Goal: Find specific fact: Find specific fact

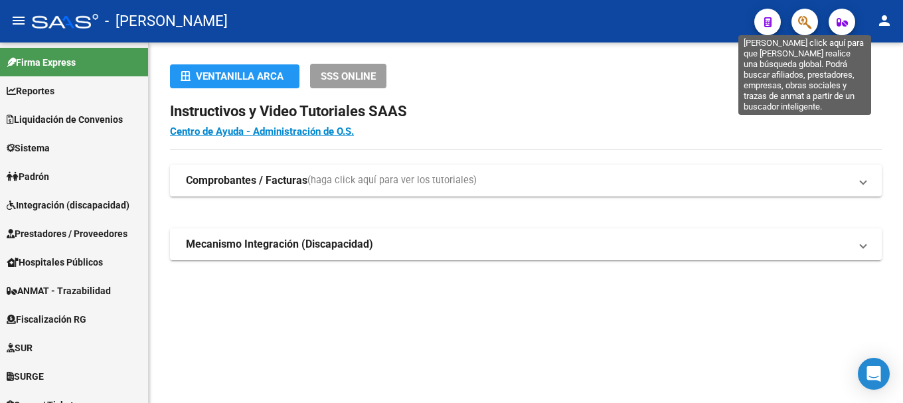
click at [800, 21] on icon "button" at bounding box center [804, 22] width 13 height 15
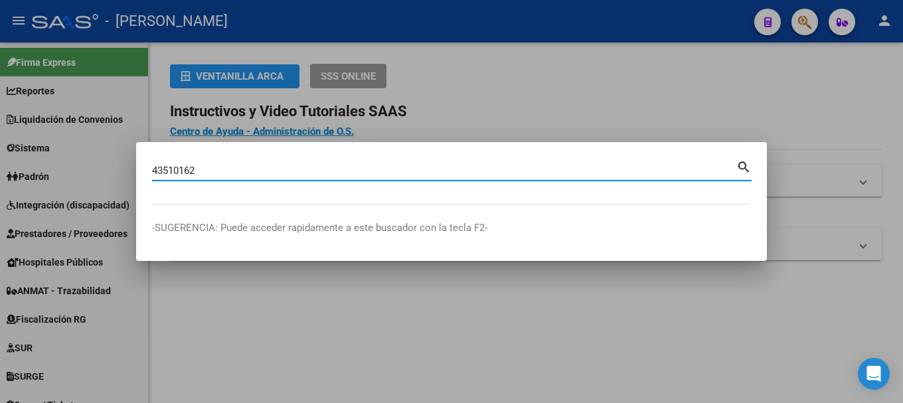
type input "43510162"
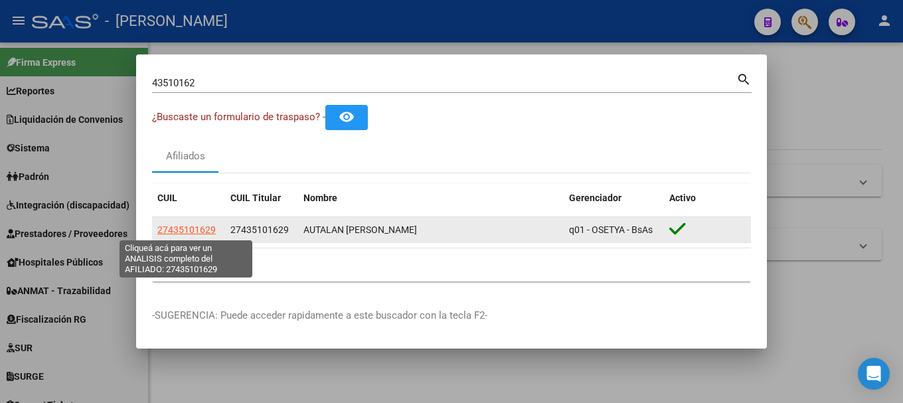
click at [208, 234] on span "27435101629" at bounding box center [186, 229] width 58 height 11
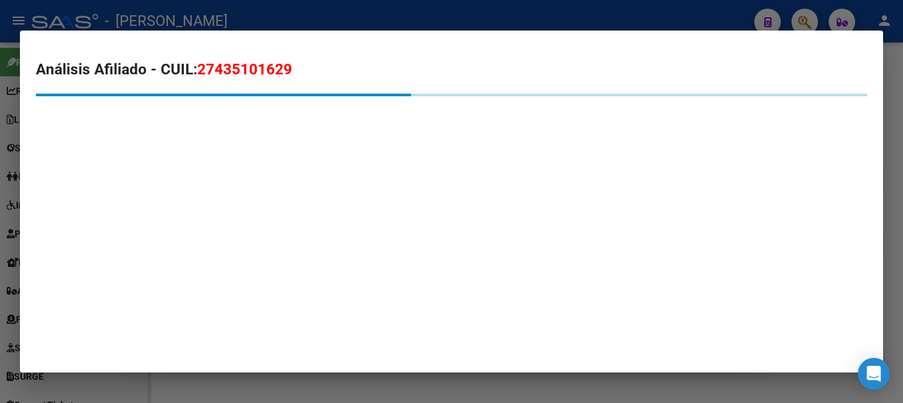
click at [249, 72] on span "27435101629" at bounding box center [244, 68] width 95 height 17
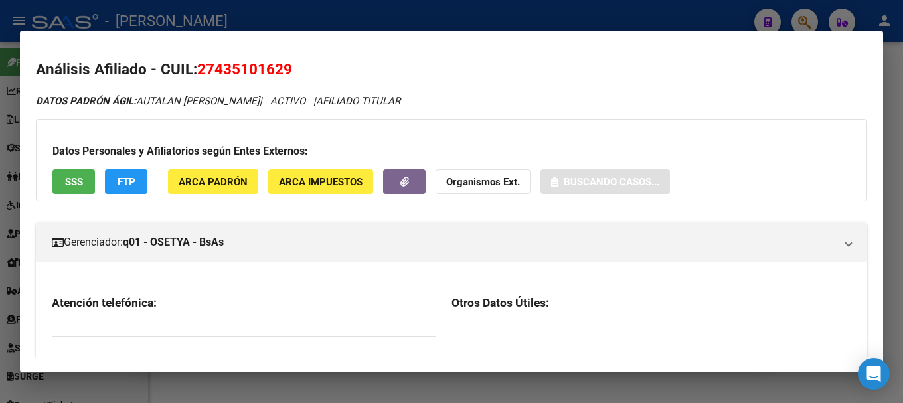
click at [250, 72] on span "27435101629" at bounding box center [244, 68] width 95 height 17
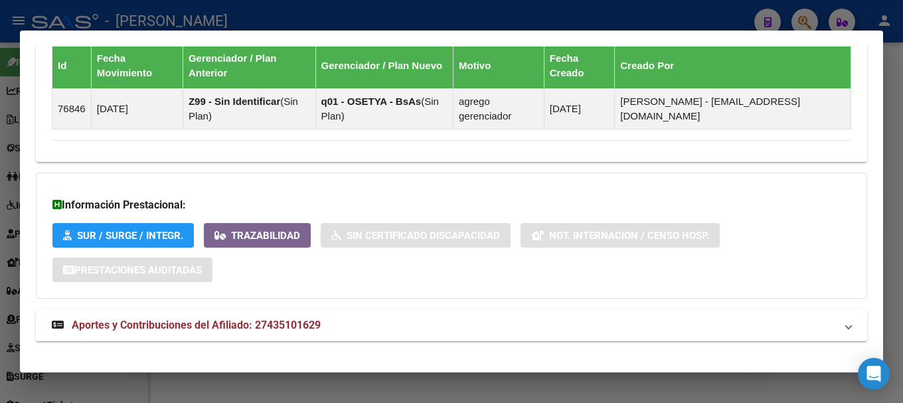
scroll to position [845, 0]
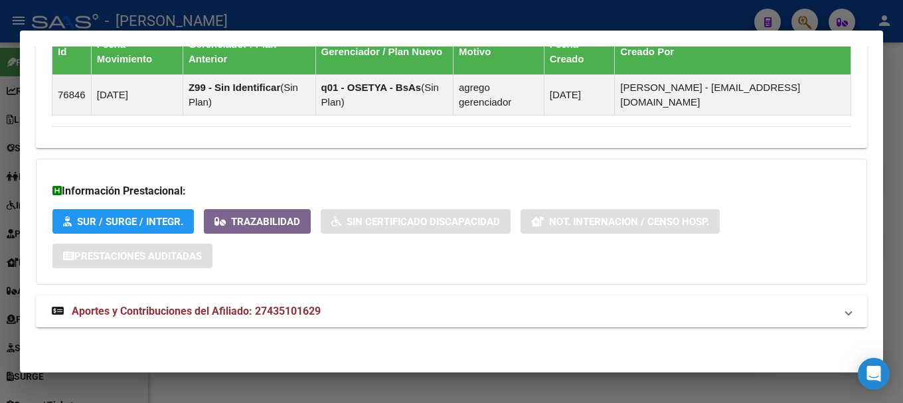
click at [333, 313] on mat-panel-title "Aportes y Contribuciones del Afiliado: 27435101629" at bounding box center [444, 311] width 784 height 16
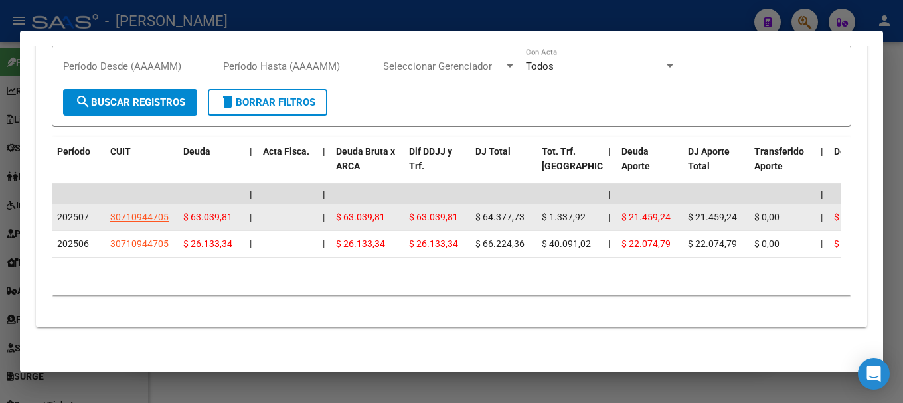
scroll to position [1152, 0]
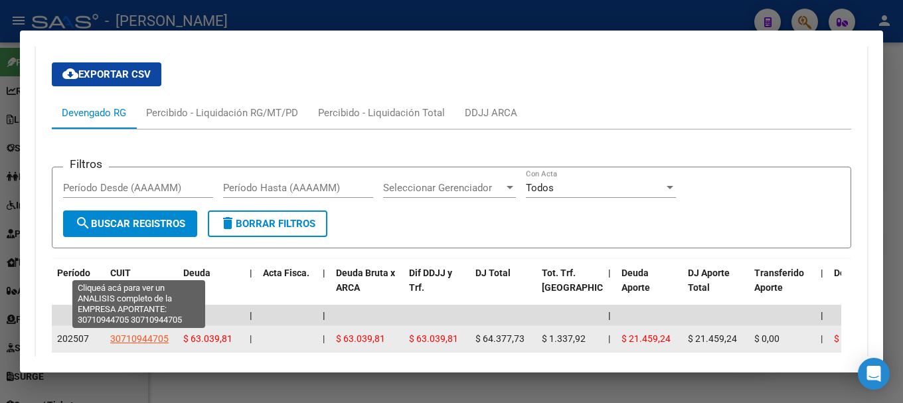
click at [136, 338] on span "30710944705" at bounding box center [139, 338] width 58 height 11
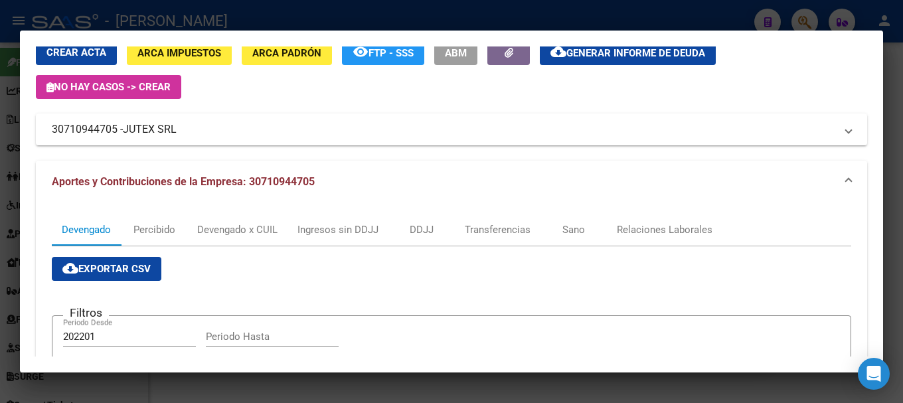
scroll to position [133, 0]
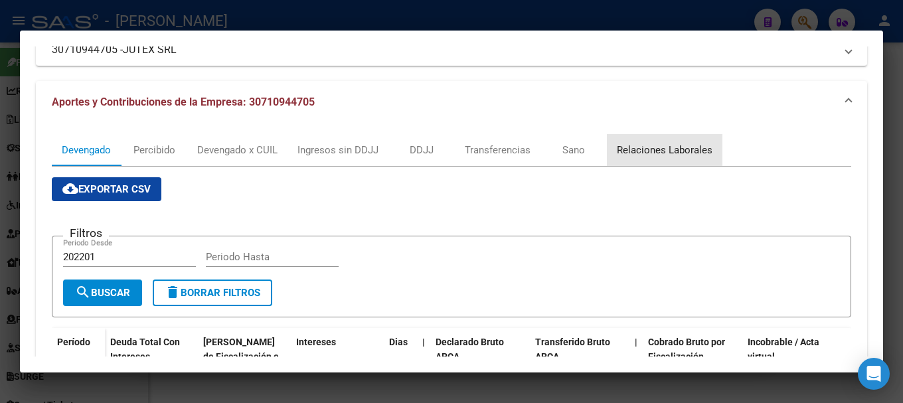
click at [681, 155] on div "Relaciones Laborales" at bounding box center [665, 150] width 96 height 15
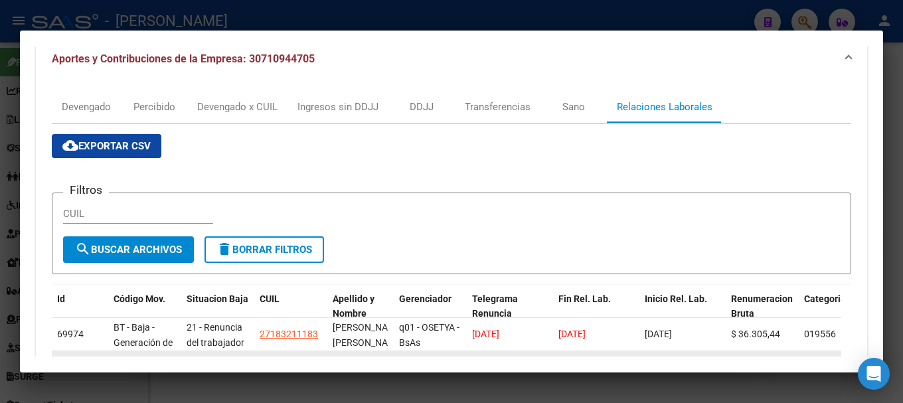
scroll to position [154, 0]
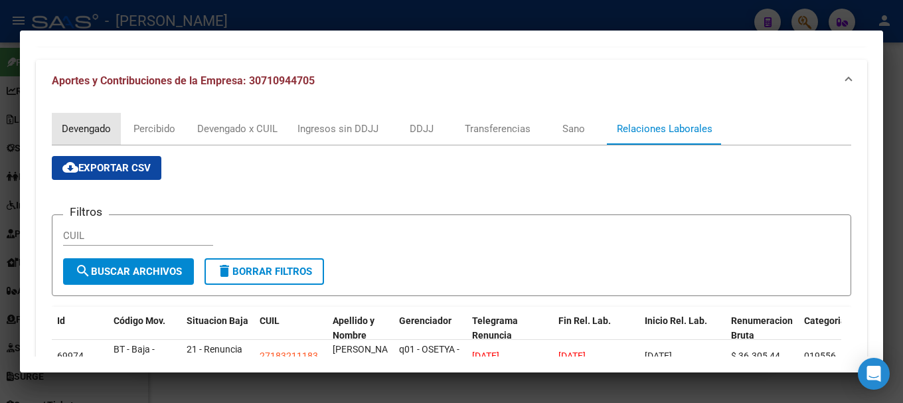
click at [107, 140] on div "Devengado" at bounding box center [86, 129] width 69 height 32
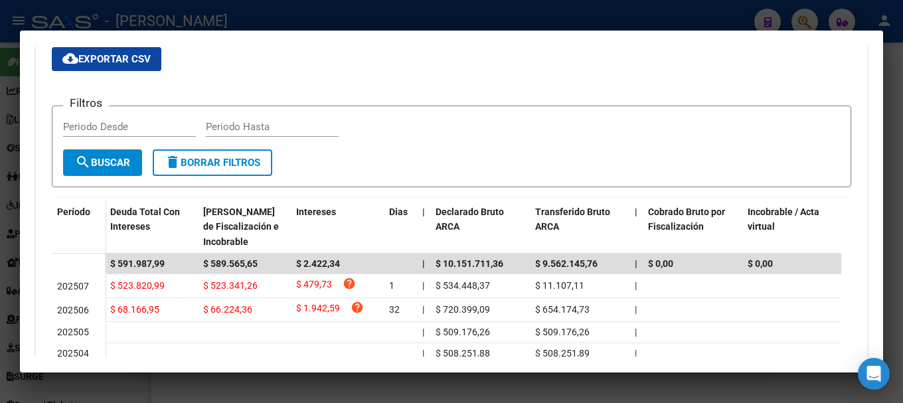
scroll to position [199, 0]
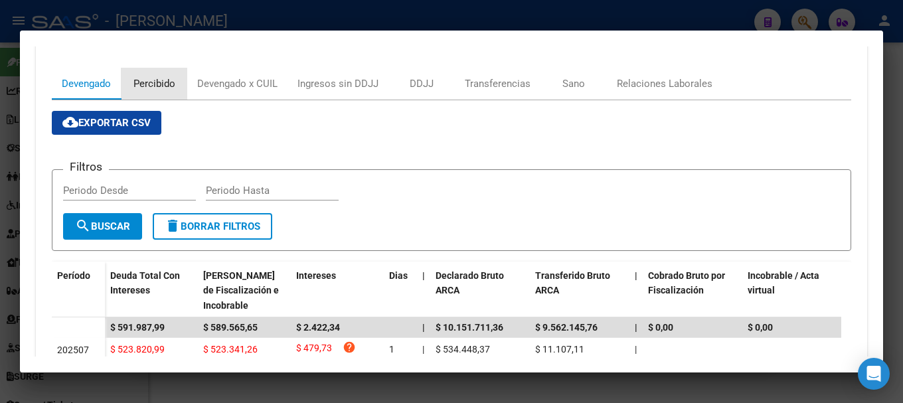
click at [174, 94] on div "Percibido" at bounding box center [154, 84] width 66 height 32
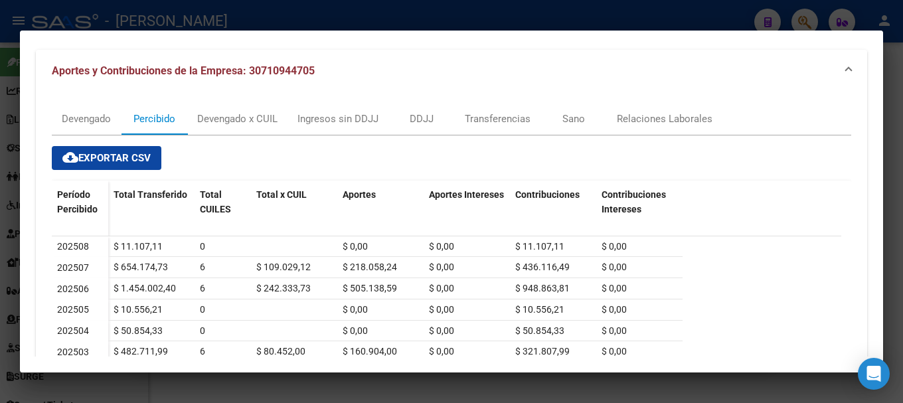
scroll to position [133, 0]
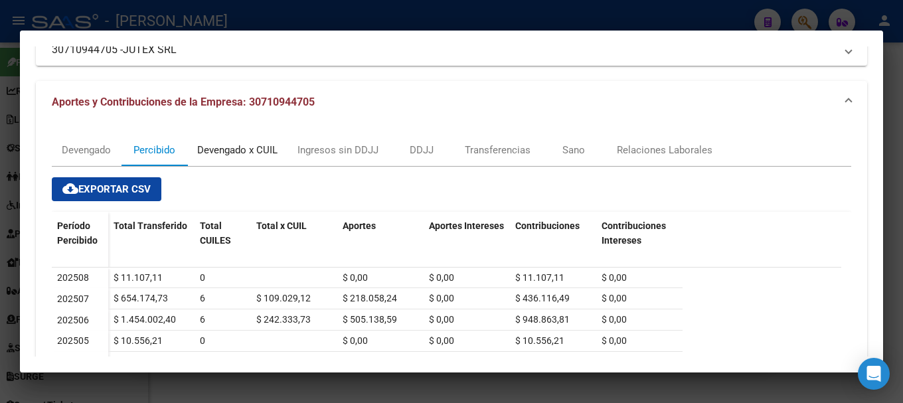
click at [278, 147] on div "Devengado x CUIL" at bounding box center [237, 150] width 80 height 15
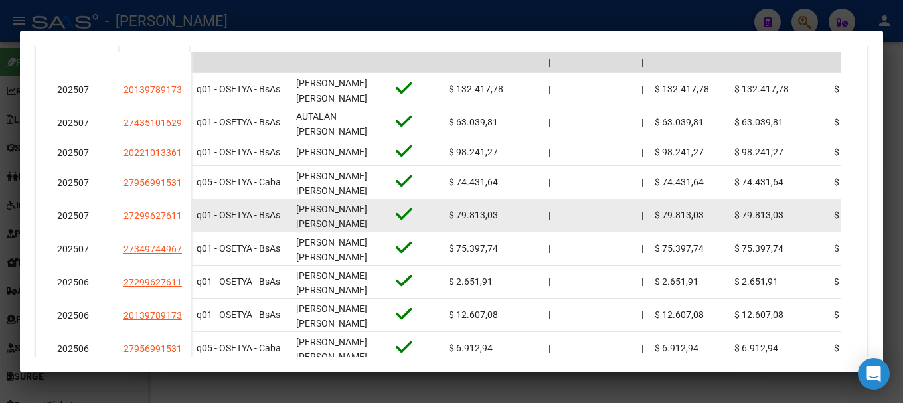
scroll to position [465, 0]
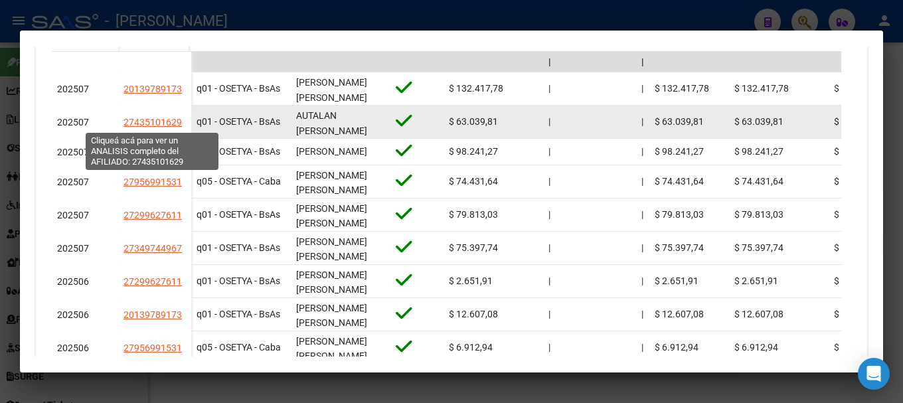
click at [157, 124] on span "27435101629" at bounding box center [153, 122] width 58 height 11
type textarea "27435101629"
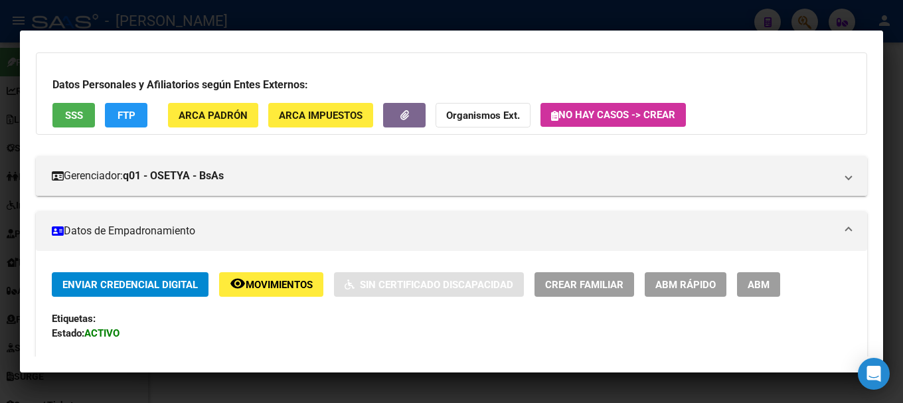
scroll to position [0, 0]
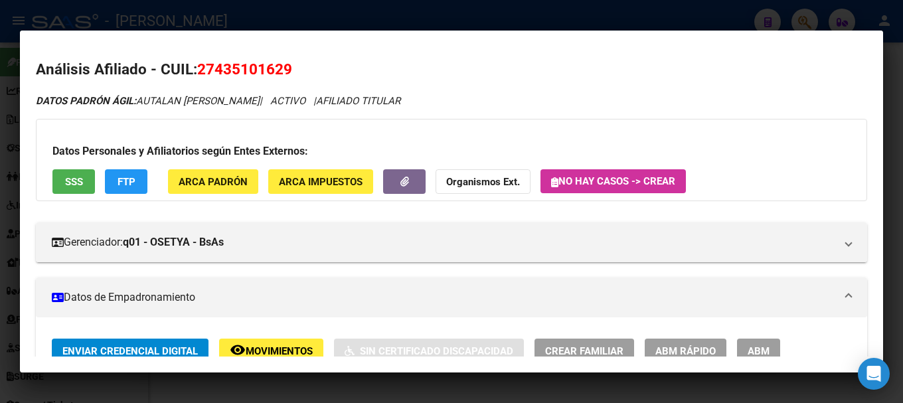
click at [261, 78] on span "27435101629" at bounding box center [244, 68] width 95 height 17
copy span "27435101629"
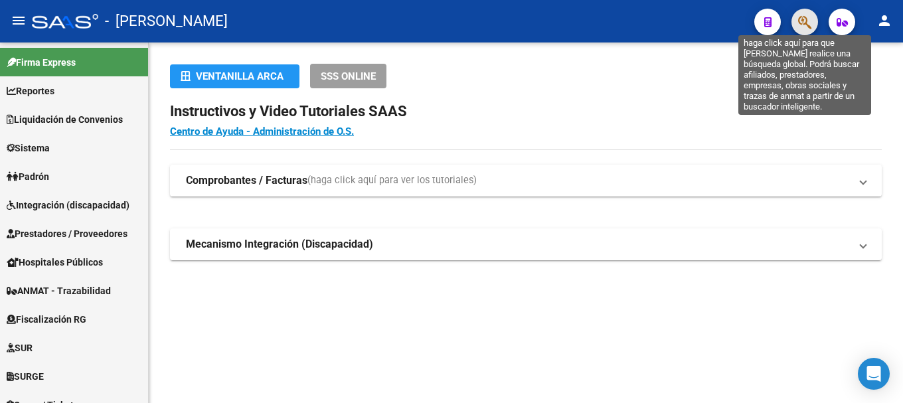
click at [805, 25] on icon "button" at bounding box center [804, 22] width 13 height 15
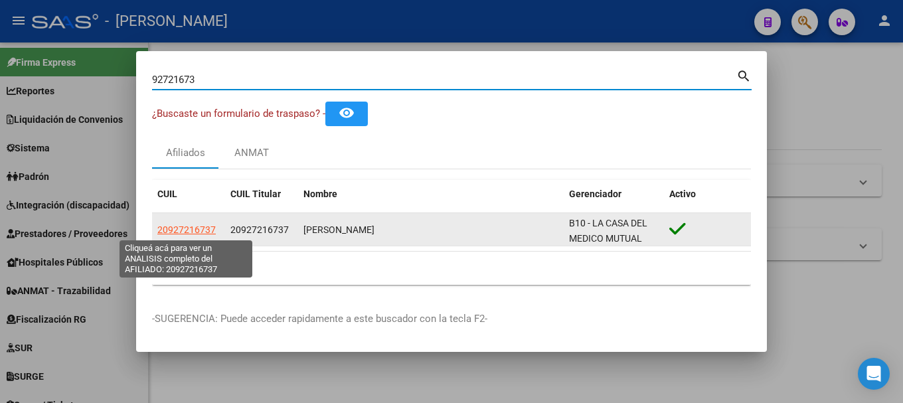
click at [179, 230] on span "20927216737" at bounding box center [186, 229] width 58 height 11
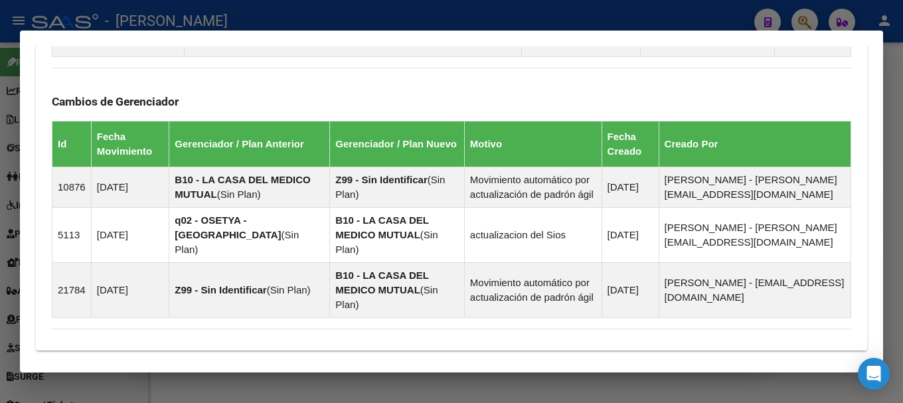
scroll to position [971, 0]
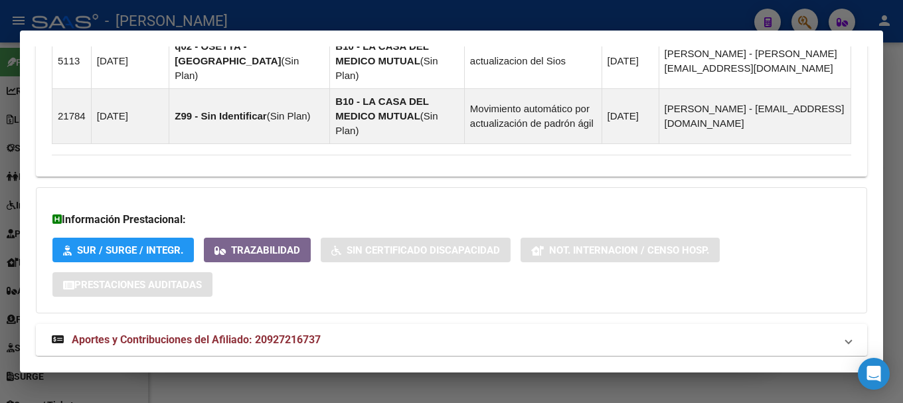
click at [287, 324] on mat-expansion-panel-header "Aportes y Contribuciones del Afiliado: 20927216737" at bounding box center [451, 340] width 831 height 32
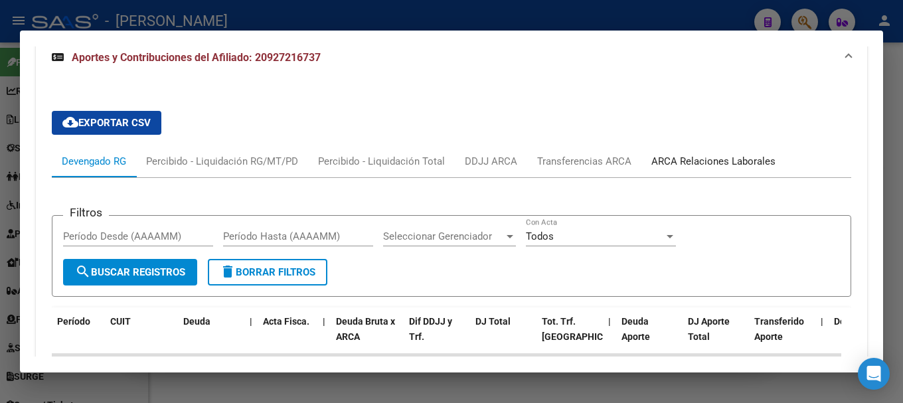
click at [677, 154] on div "ARCA Relaciones Laborales" at bounding box center [713, 161] width 124 height 15
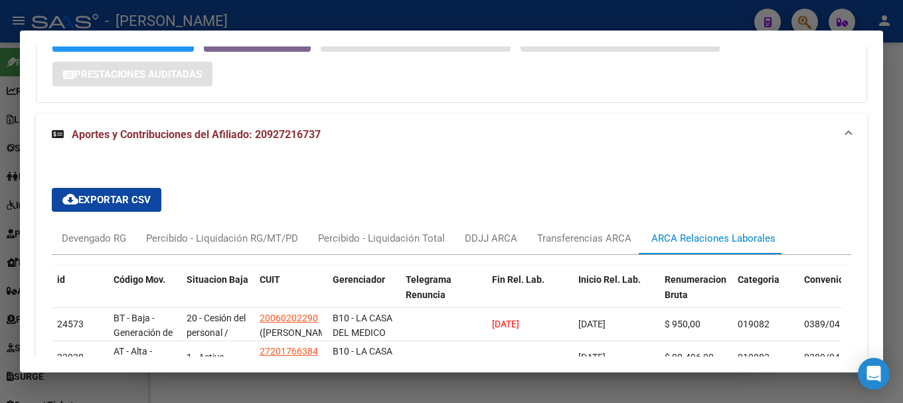
scroll to position [1258, 0]
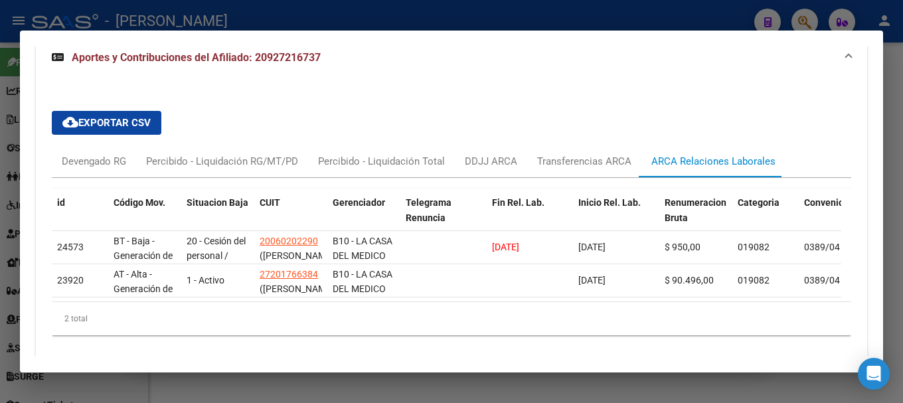
click at [0, 200] on div at bounding box center [451, 201] width 903 height 403
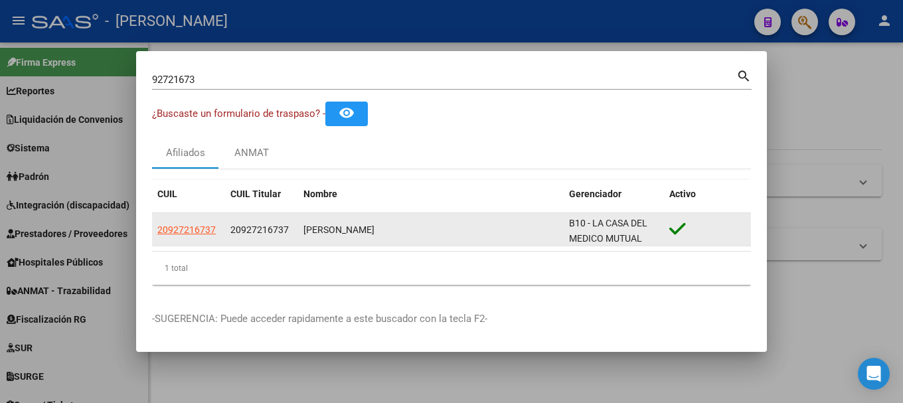
click at [266, 230] on span "20927216737" at bounding box center [259, 229] width 58 height 11
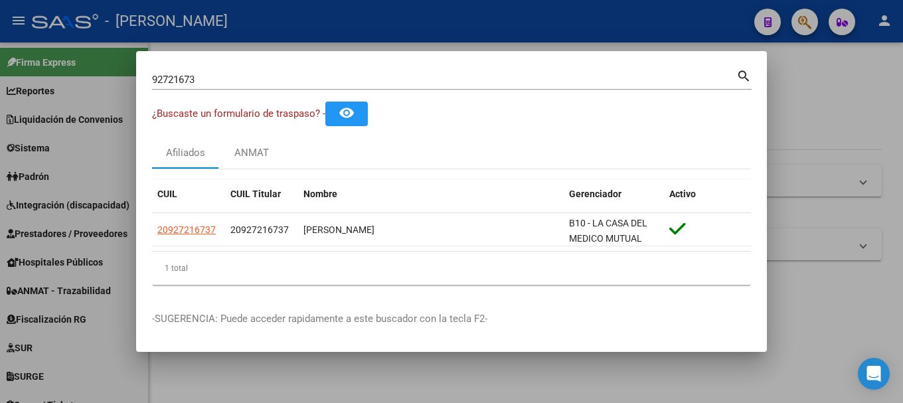
copy span "20927216737"
drag, startPoint x: 240, startPoint y: 58, endPoint x: 227, endPoint y: 72, distance: 18.3
click at [240, 60] on mat-dialog-container "92721673 Buscar (apellido, dni, cuil, nro traspaso, cuit, obra social) search ¿…" at bounding box center [451, 201] width 631 height 301
click at [226, 76] on input "92721673" at bounding box center [444, 80] width 584 height 12
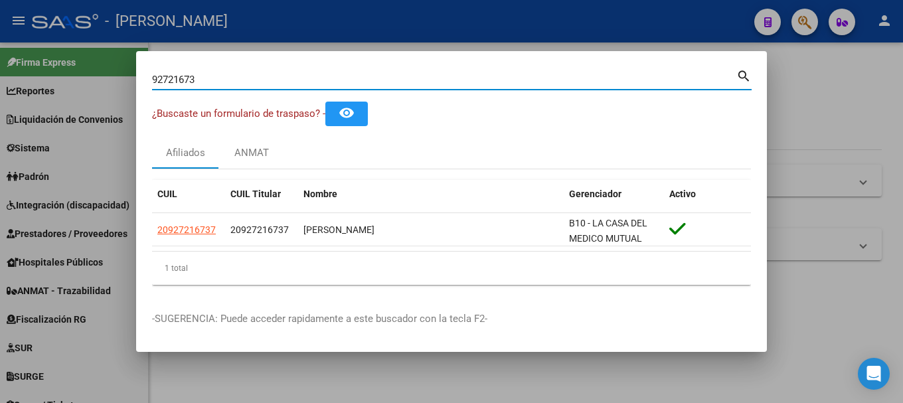
click at [226, 76] on input "92721673" at bounding box center [444, 80] width 584 height 12
type input "43510162"
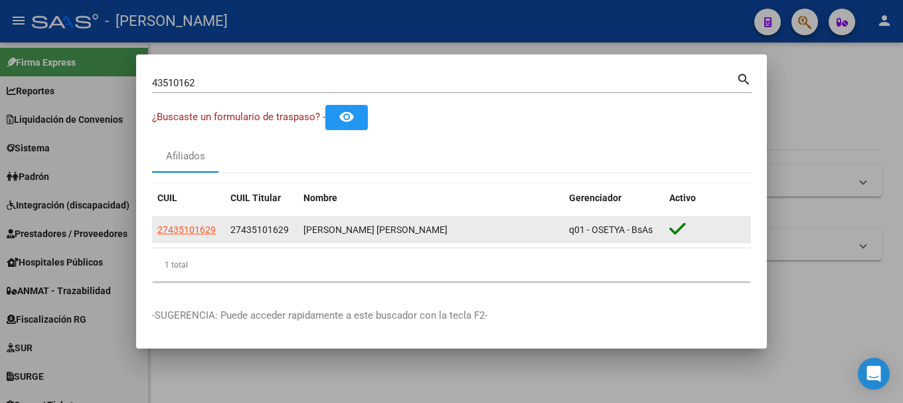
click at [256, 234] on span "27435101629" at bounding box center [259, 229] width 58 height 11
copy span "27435101629"
click at [238, 225] on span "27435101629" at bounding box center [259, 229] width 58 height 11
click at [243, 230] on span "27435101629" at bounding box center [259, 229] width 58 height 11
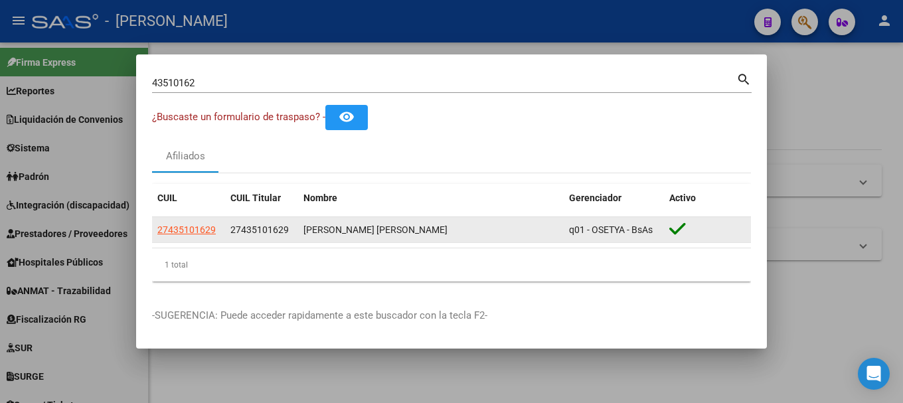
drag, startPoint x: 241, startPoint y: 229, endPoint x: 280, endPoint y: 230, distance: 39.2
click at [280, 230] on span "27435101629" at bounding box center [259, 229] width 58 height 11
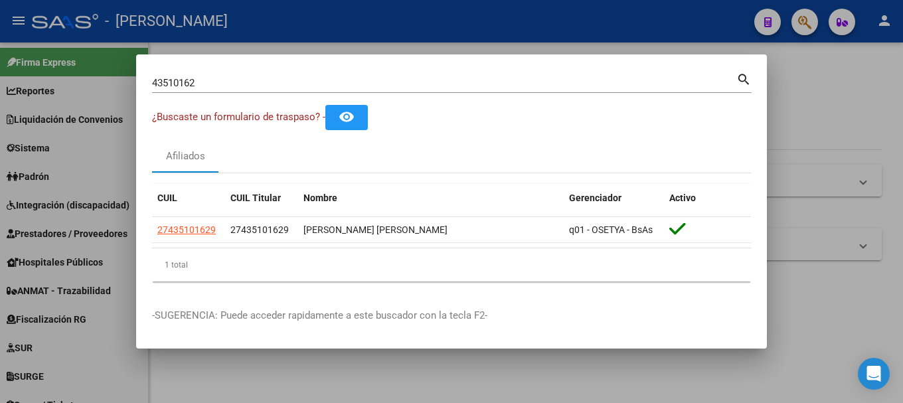
copy span "43510162"
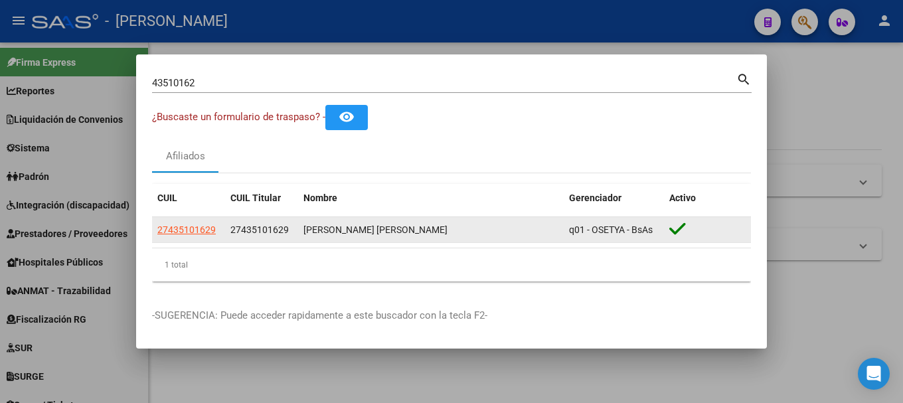
drag, startPoint x: 302, startPoint y: 229, endPoint x: 420, endPoint y: 230, distance: 118.2
click at [420, 230] on datatable-body-cell "[PERSON_NAME] [PERSON_NAME]" at bounding box center [431, 230] width 266 height 26
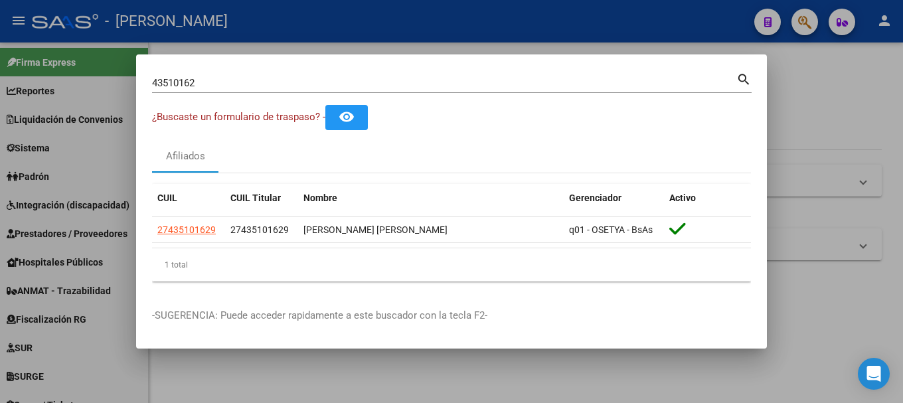
copy div "[PERSON_NAME] [PERSON_NAME]"
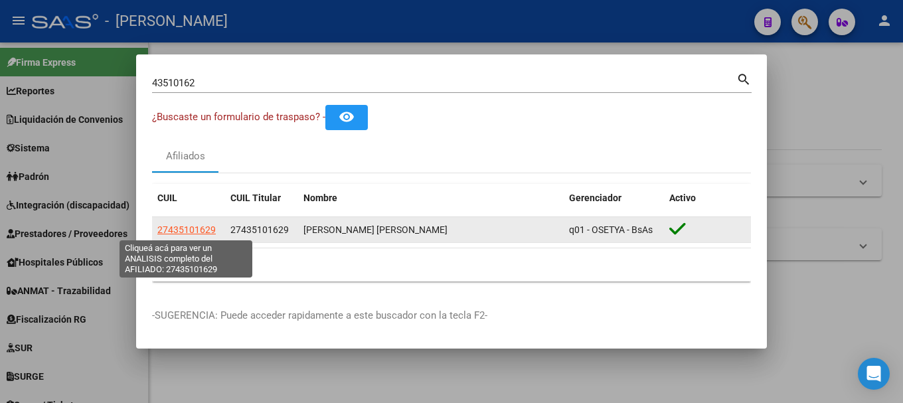
click at [203, 226] on span "27435101629" at bounding box center [186, 229] width 58 height 11
type textarea "27435101629"
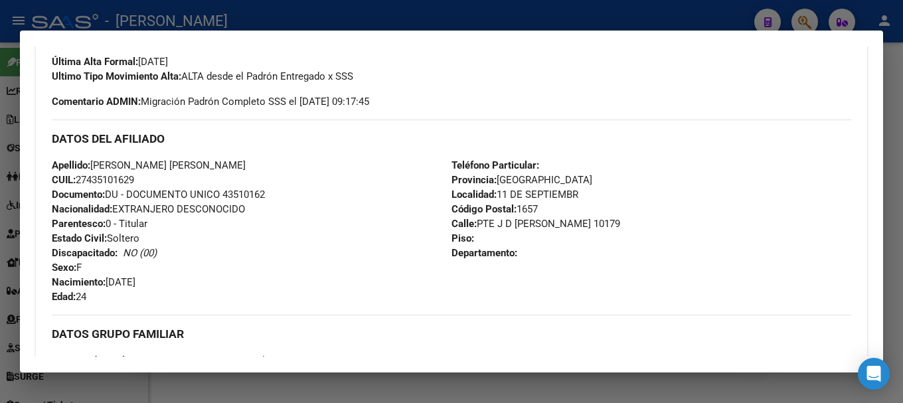
scroll to position [501, 0]
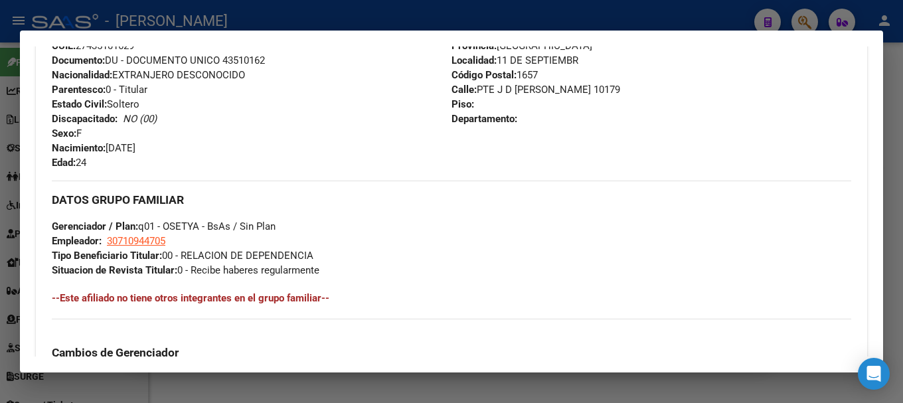
drag, startPoint x: 110, startPoint y: 147, endPoint x: 206, endPoint y: 147, distance: 95.6
click at [206, 147] on div "Apellido: [PERSON_NAME] [PERSON_NAME] CUIL: 27435101629 Documento: DU - DOCUMEN…" at bounding box center [252, 97] width 400 height 146
copy span "[DATE]"
drag, startPoint x: 475, startPoint y: 88, endPoint x: 543, endPoint y: 88, distance: 67.7
click at [543, 88] on span "Calle: PTE J D [PERSON_NAME] 10179" at bounding box center [536, 90] width 169 height 12
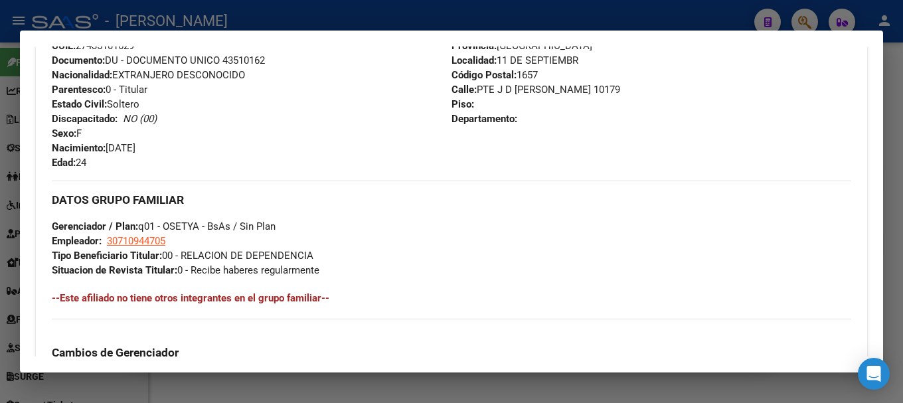
copy span "PTE J D PERON"
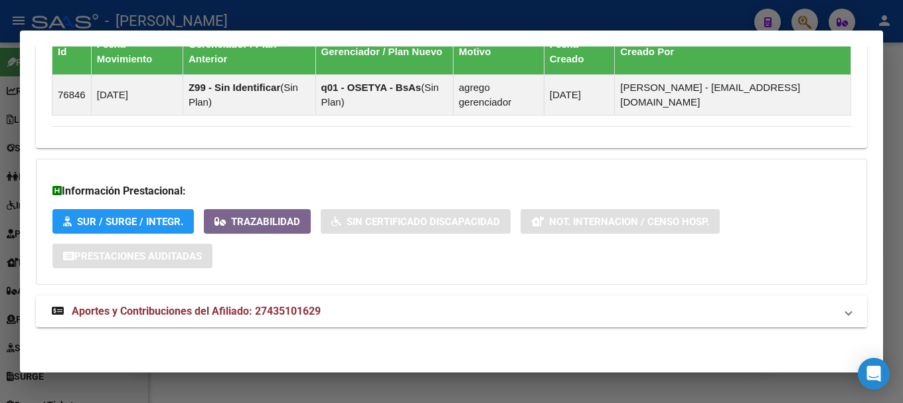
click at [281, 302] on mat-expansion-panel-header "Aportes y Contribuciones del Afiliado: 27435101629" at bounding box center [451, 311] width 831 height 32
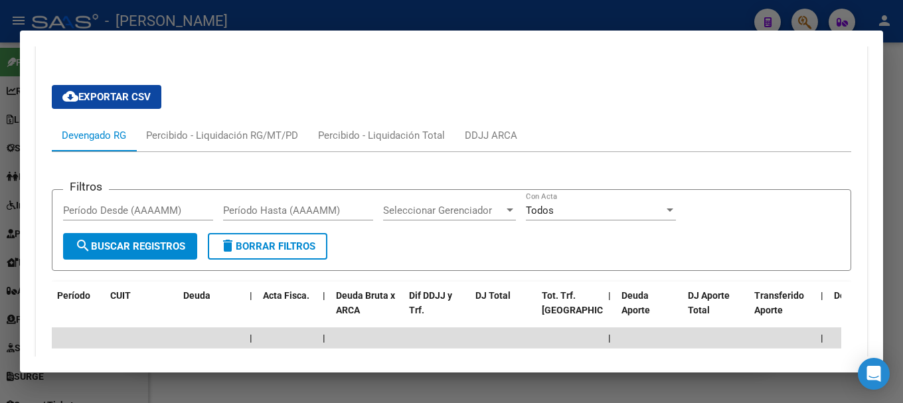
scroll to position [1255, 0]
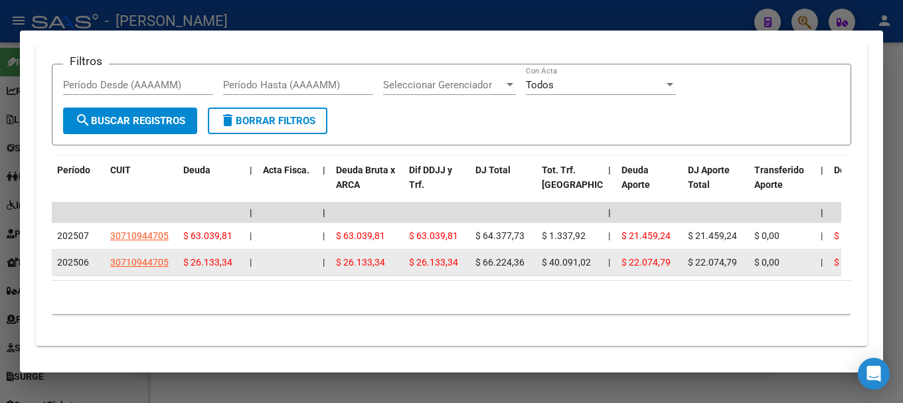
drag, startPoint x: 109, startPoint y: 263, endPoint x: 183, endPoint y: 263, distance: 74.4
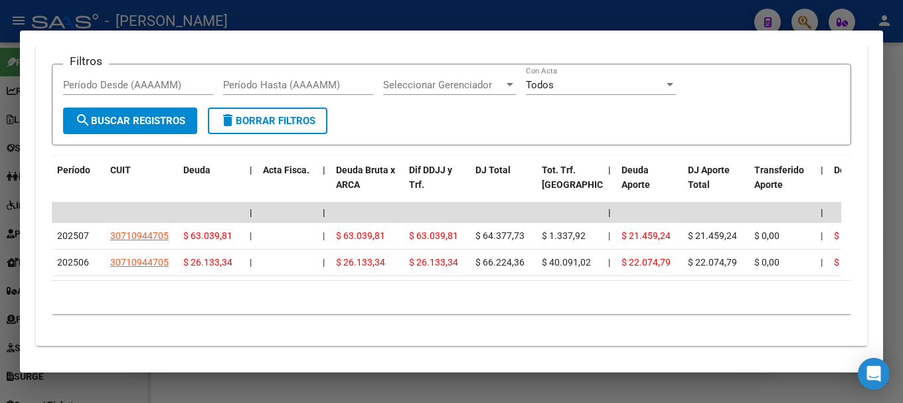
copy span "30710944705"
